Goal: Browse casually

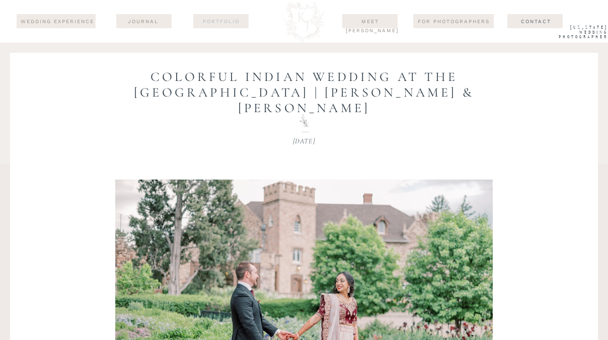
click at [225, 19] on nav "Portfolio" at bounding box center [221, 21] width 49 height 8
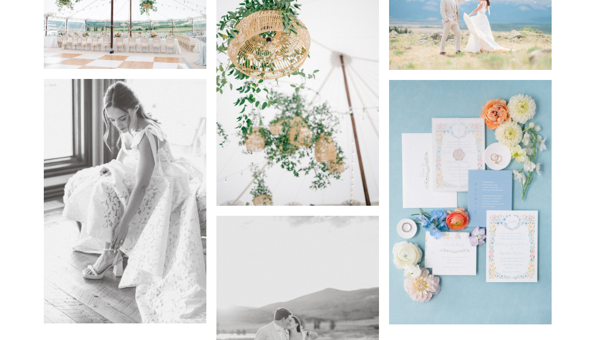
scroll to position [3707, 0]
